Goal: Book appointment/travel/reservation

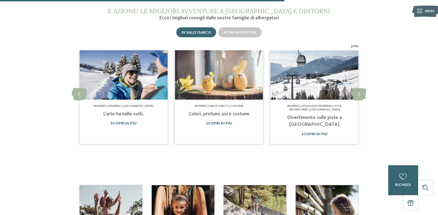
scroll to position [325, 0]
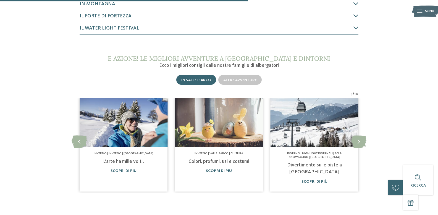
click at [195, 79] on span "In Valle Isarco" at bounding box center [196, 80] width 30 height 4
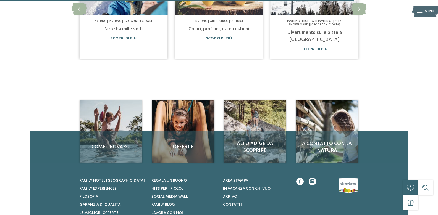
scroll to position [463, 0]
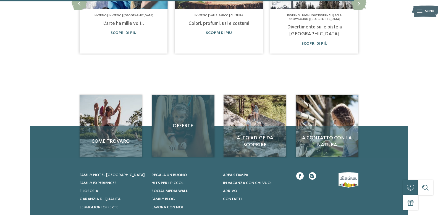
click at [179, 141] on div "Offerte" at bounding box center [183, 126] width 63 height 63
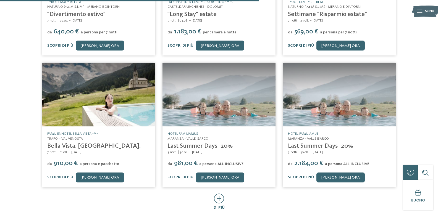
scroll to position [193, 0]
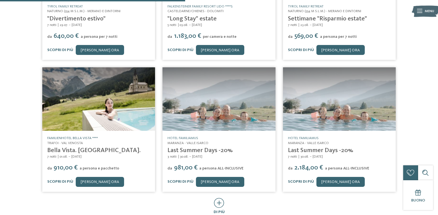
click at [71, 136] on link "Familienhotel Bella Vista ****" at bounding box center [72, 138] width 51 height 4
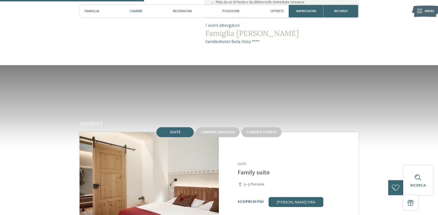
scroll to position [470, 0]
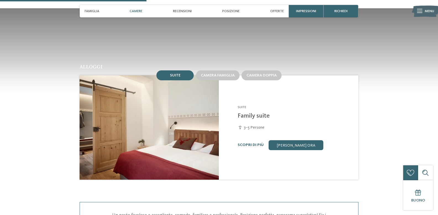
click at [167, 70] on div "Suite" at bounding box center [174, 75] width 37 height 10
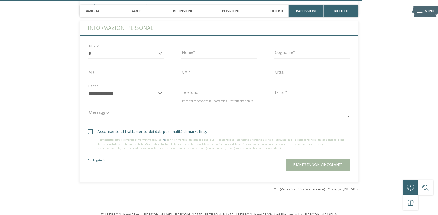
scroll to position [1160, 0]
